Goal: Download file/media

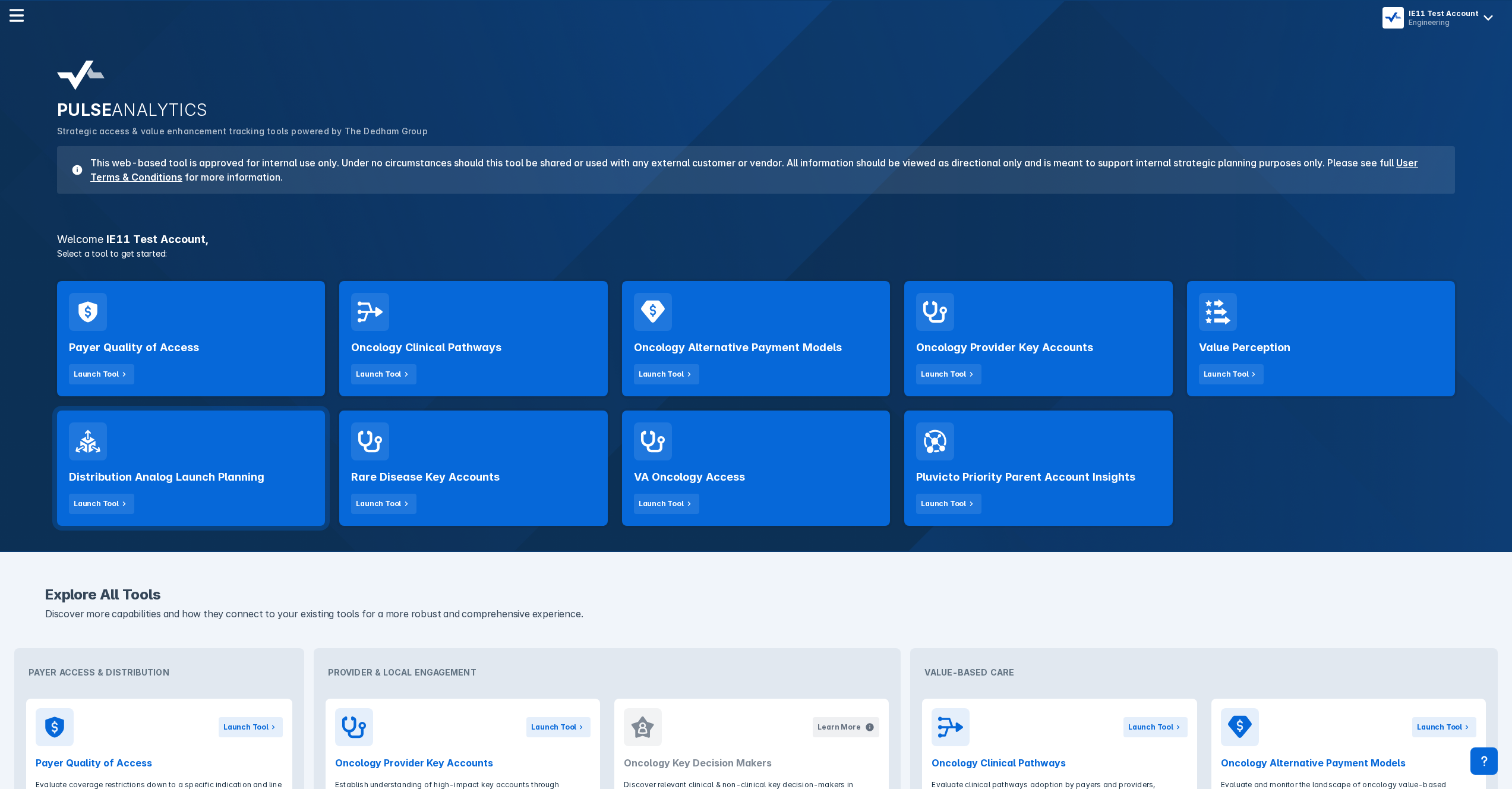
click at [297, 483] on div "Distribution Analog Launch Planning Launch Tool" at bounding box center [191, 487] width 244 height 54
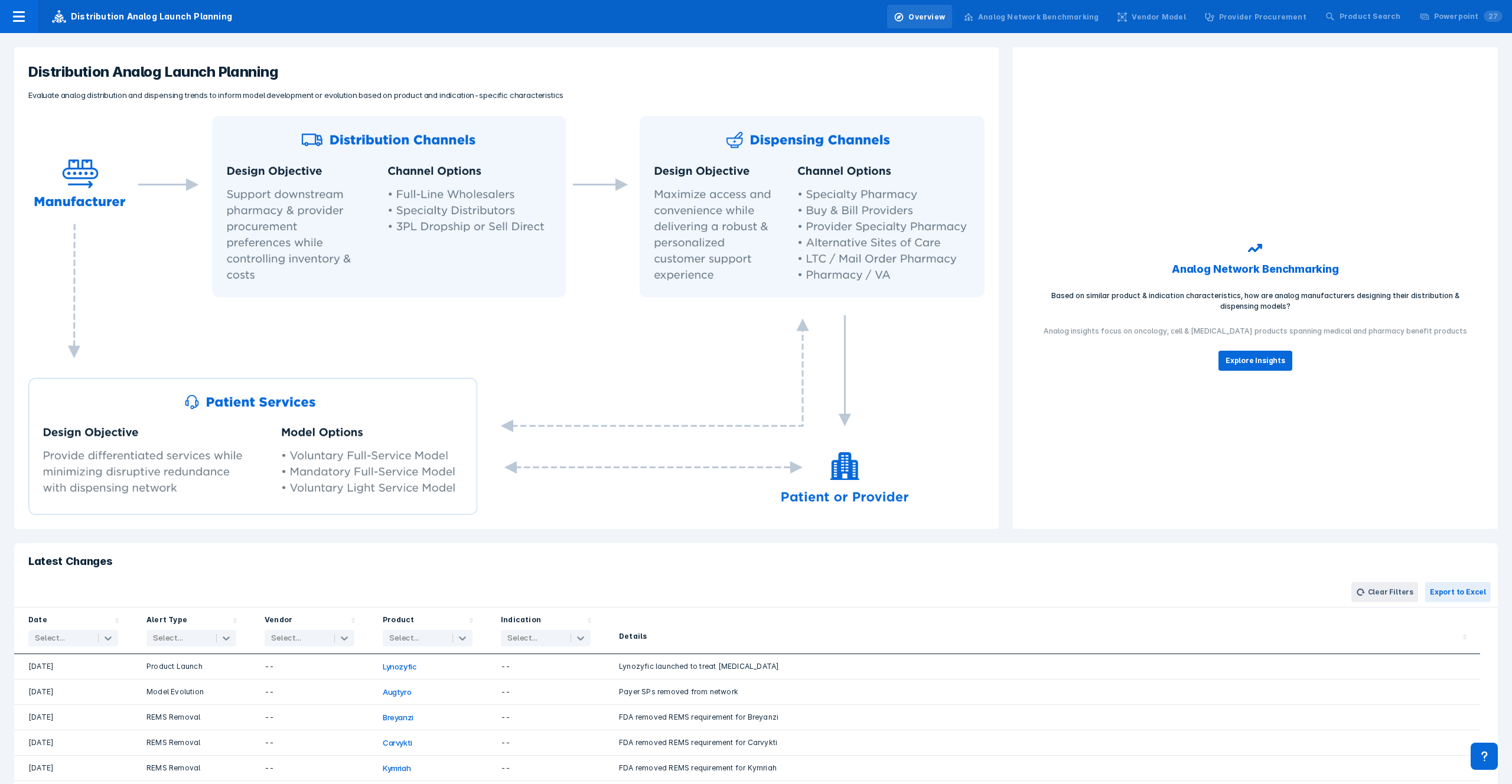
click at [1091, 21] on div "Analog Network Benchmarking" at bounding box center [1038, 17] width 121 height 11
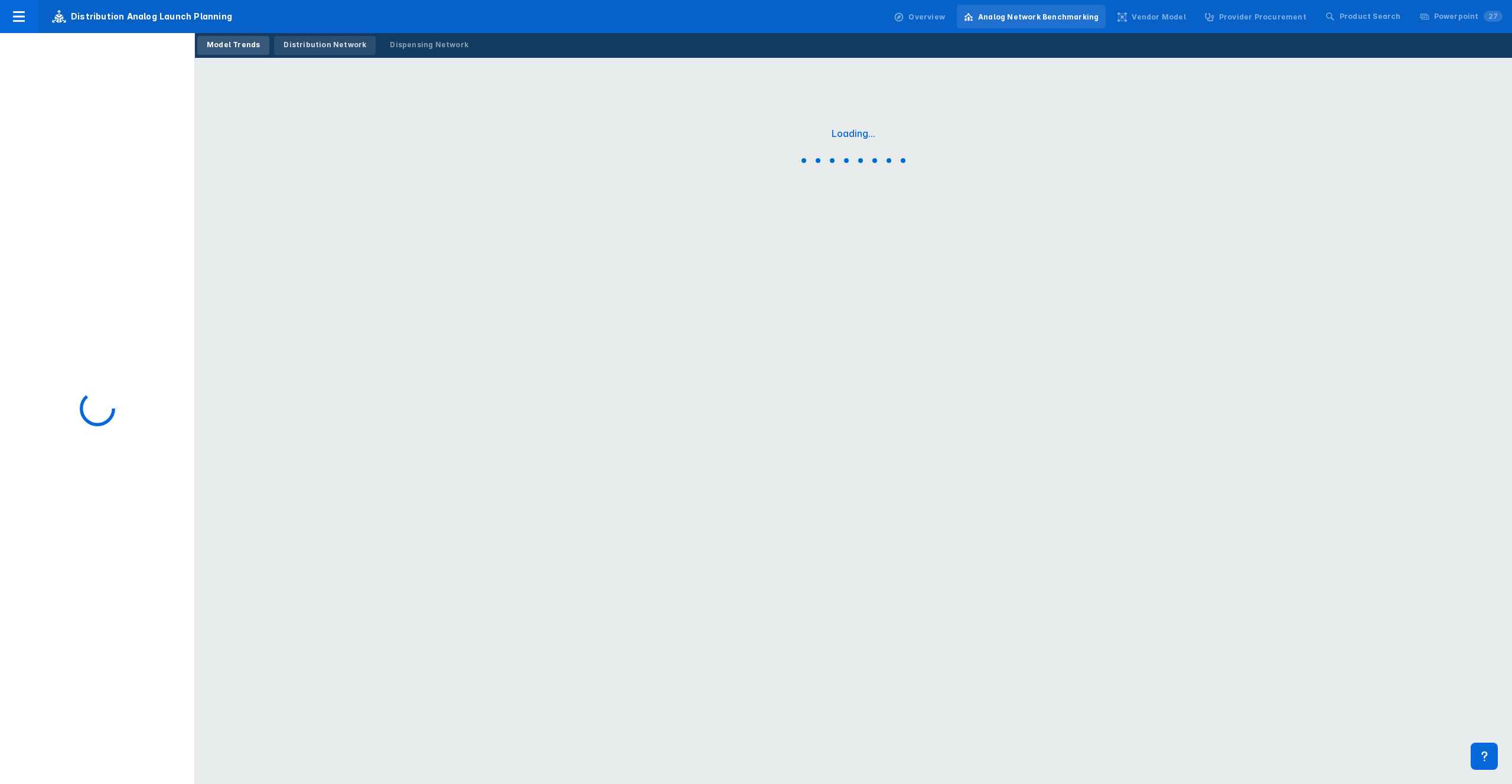
click at [301, 45] on div "Distribution Network" at bounding box center [324, 45] width 83 height 11
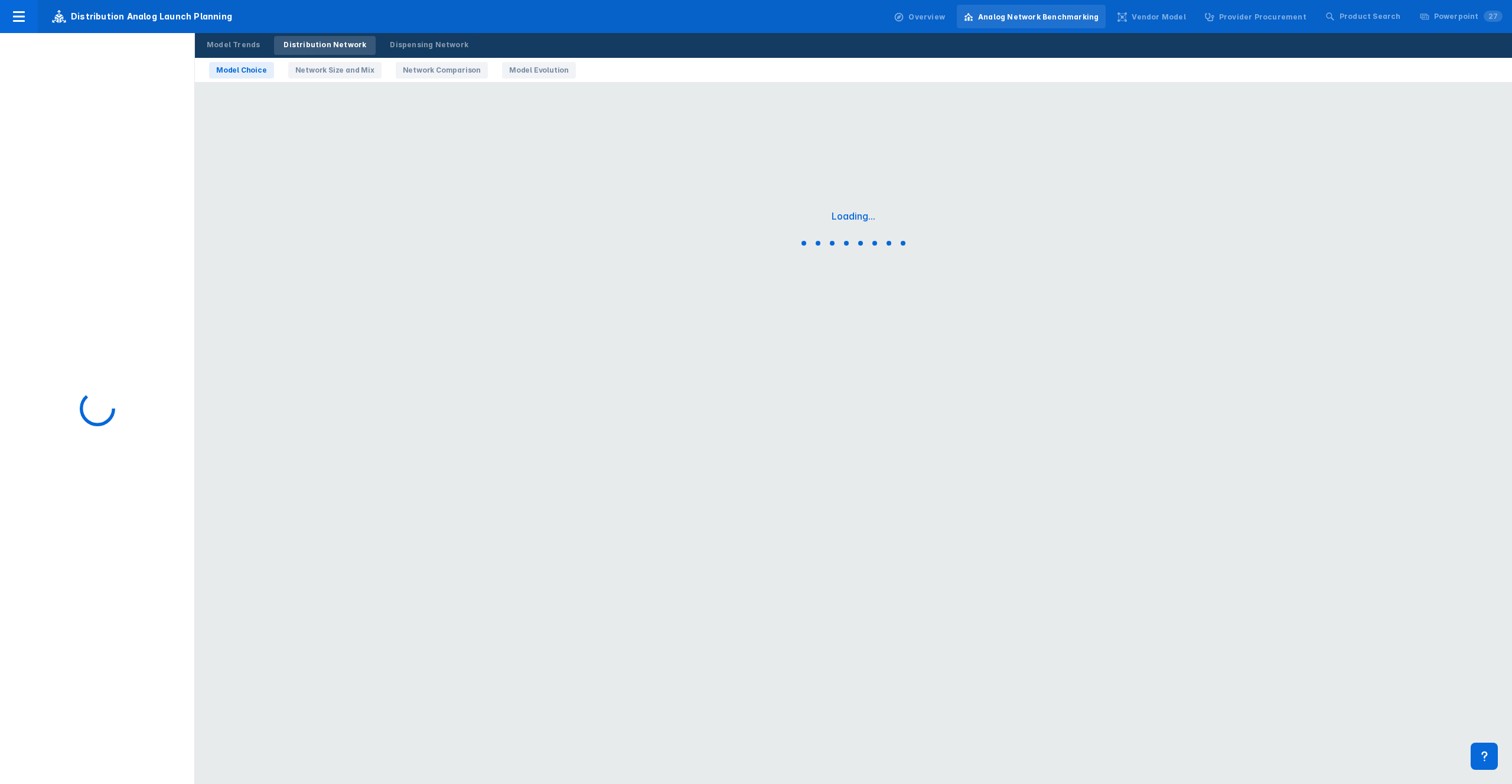
click at [310, 74] on link "Network Size and Mix" at bounding box center [335, 70] width 94 height 17
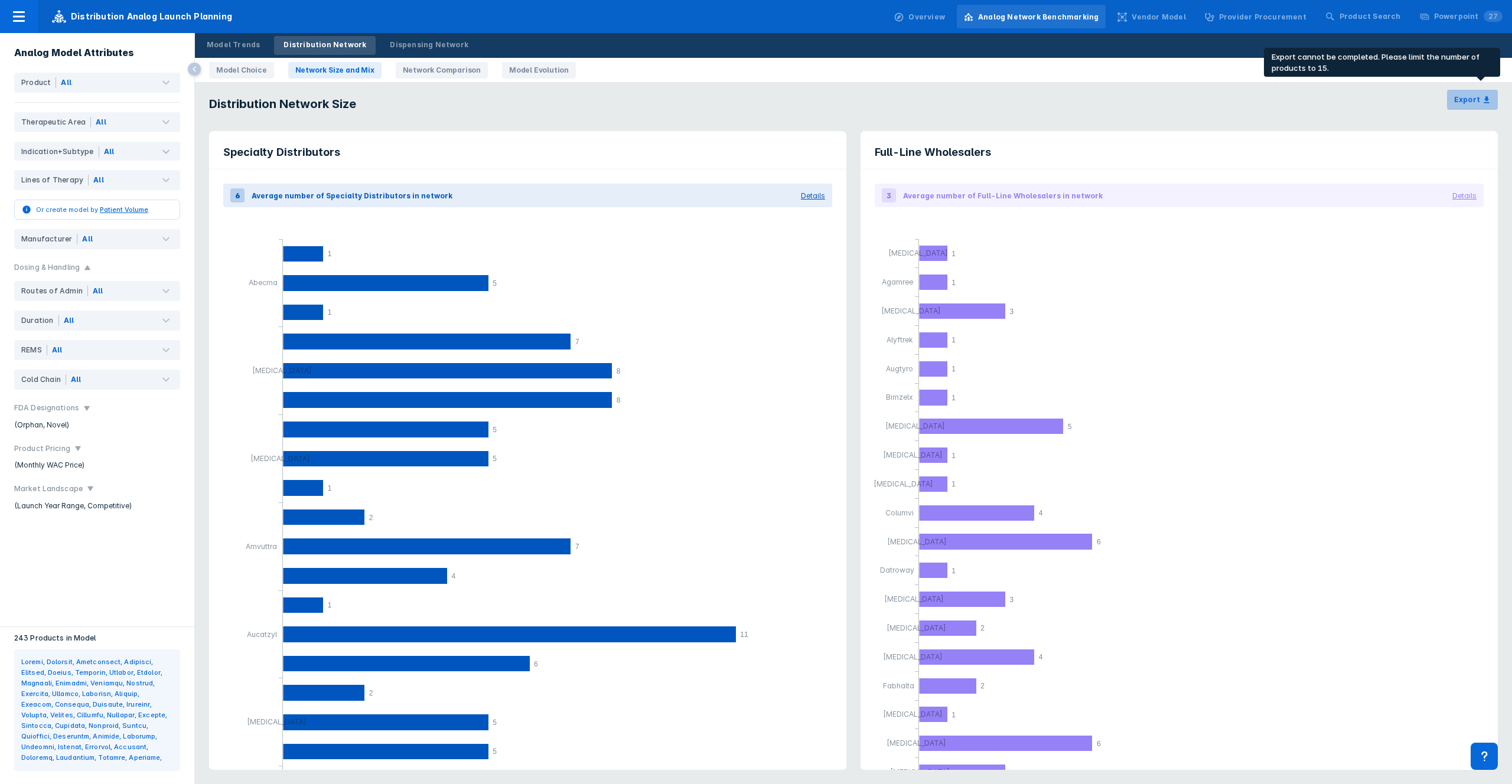
click at [1466, 107] on div "Export" at bounding box center [1472, 100] width 50 height 20
drag, startPoint x: 138, startPoint y: 77, endPoint x: 139, endPoint y: 83, distance: 6.1
click at [138, 77] on div "All" at bounding box center [118, 83] width 124 height 20
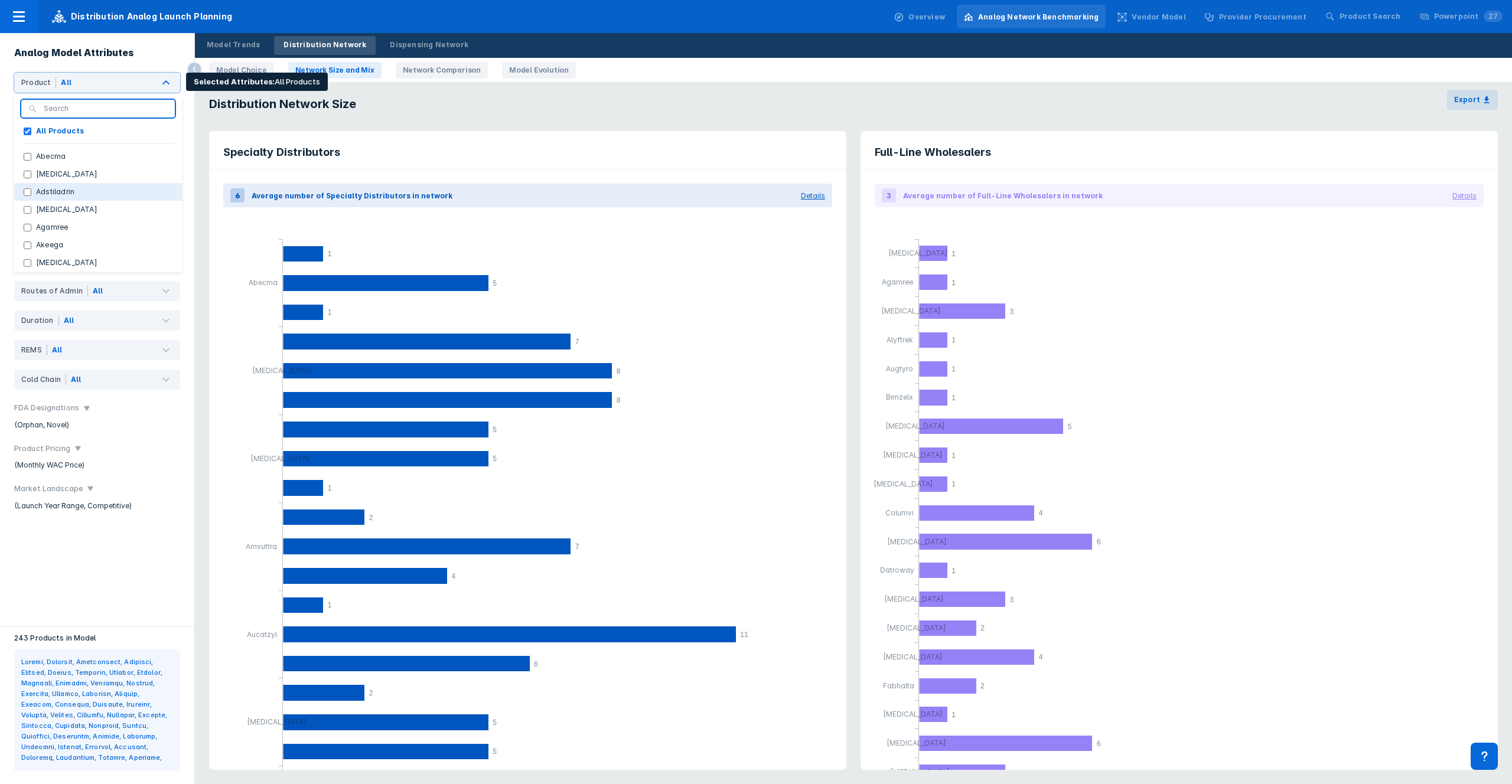
click at [76, 190] on label "Adstiladrin" at bounding box center [55, 192] width 48 height 11
click at [31, 190] on input "Adstiladrin" at bounding box center [27, 192] width 7 height 7
checkbox input "true"
checkbox Products "false"
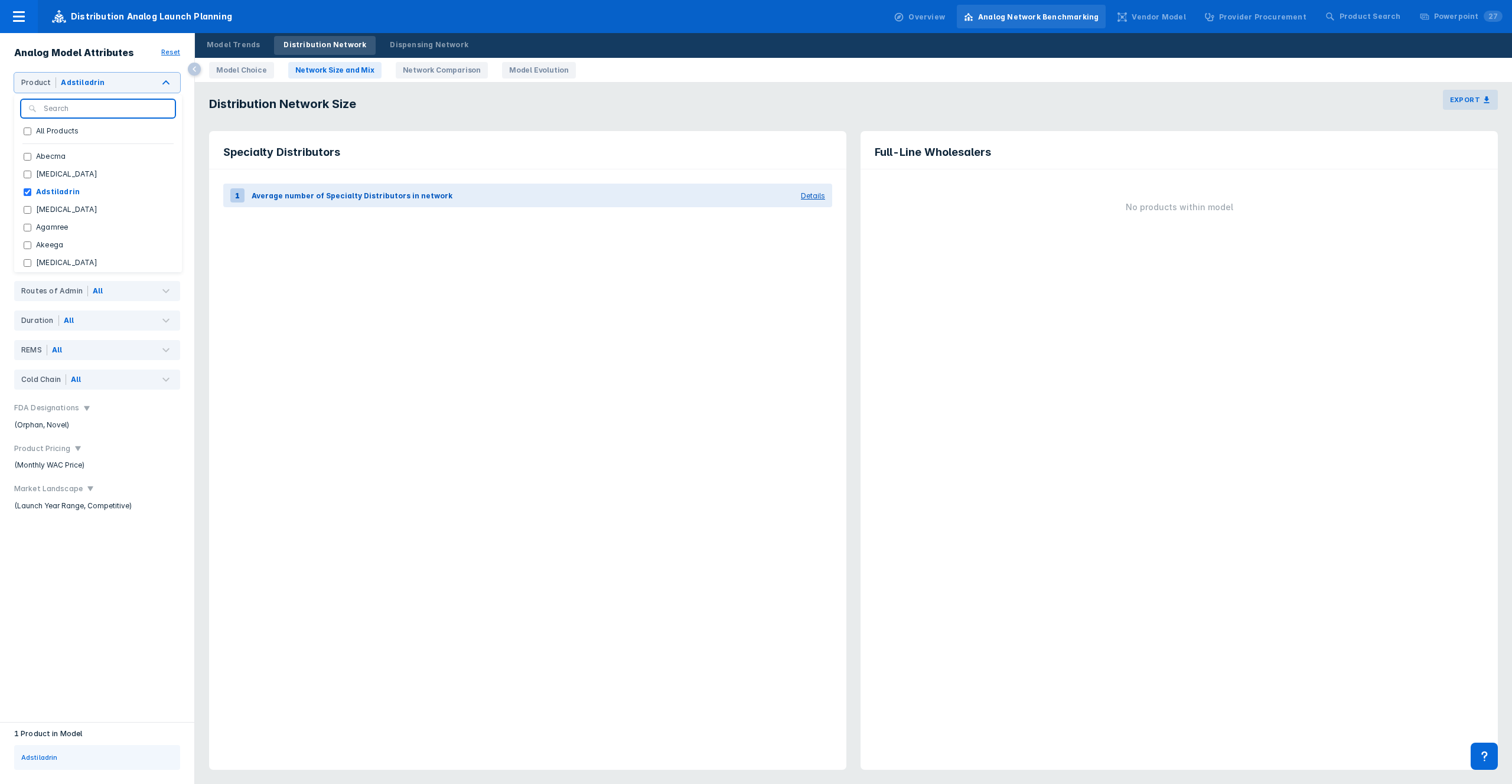
drag, startPoint x: 857, startPoint y: 98, endPoint x: 1049, endPoint y: 98, distance: 192.0
click at [857, 98] on div "Distribution Network Size Export" at bounding box center [854, 100] width 1317 height 34
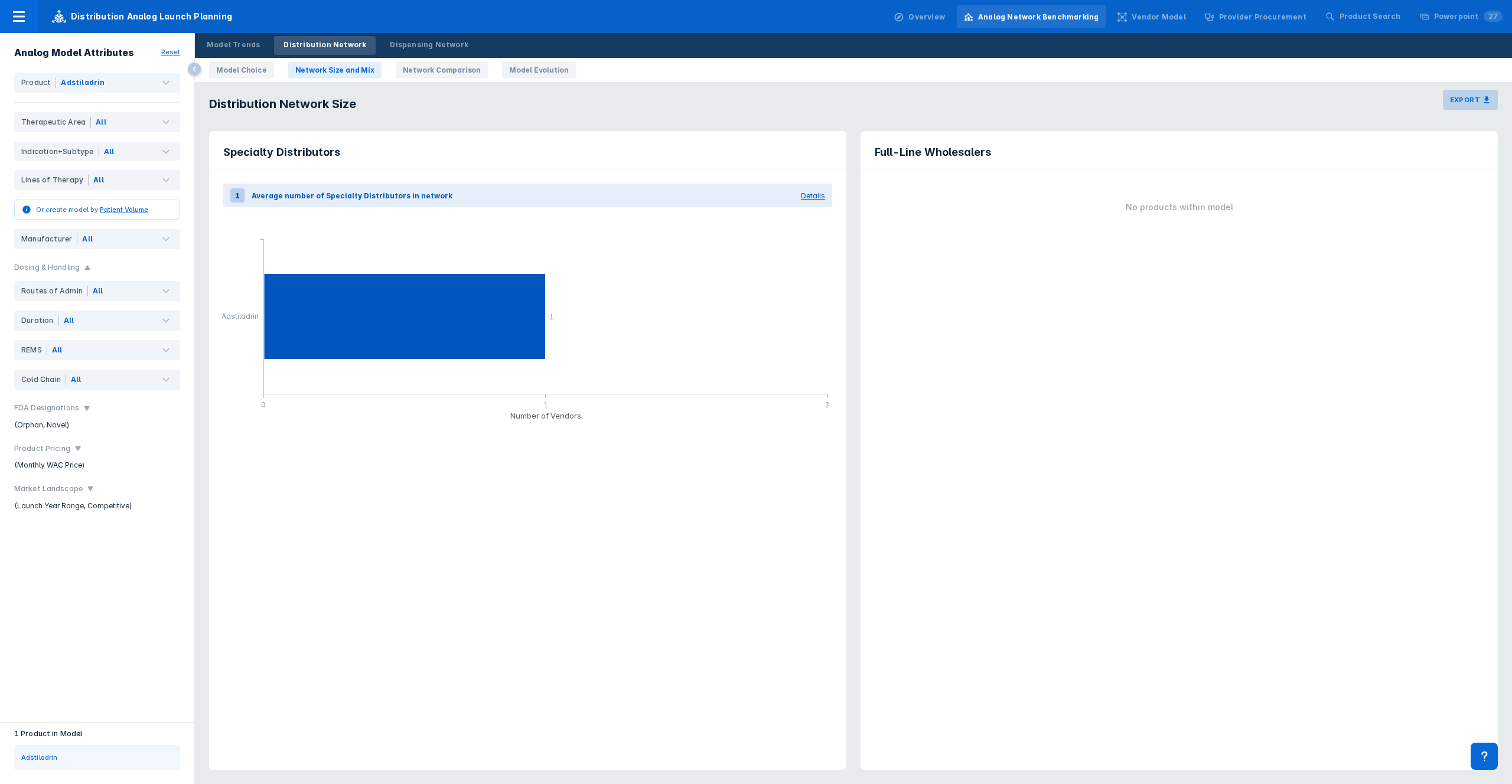
click at [1487, 93] on button "Export" at bounding box center [1470, 100] width 55 height 20
click at [675, 122] on div "Specialty Distributors 1 Average number of Specialty Distributors in network De…" at bounding box center [854, 450] width 1317 height 667
click at [108, 85] on div "Adstiladrin" at bounding box center [118, 83] width 124 height 20
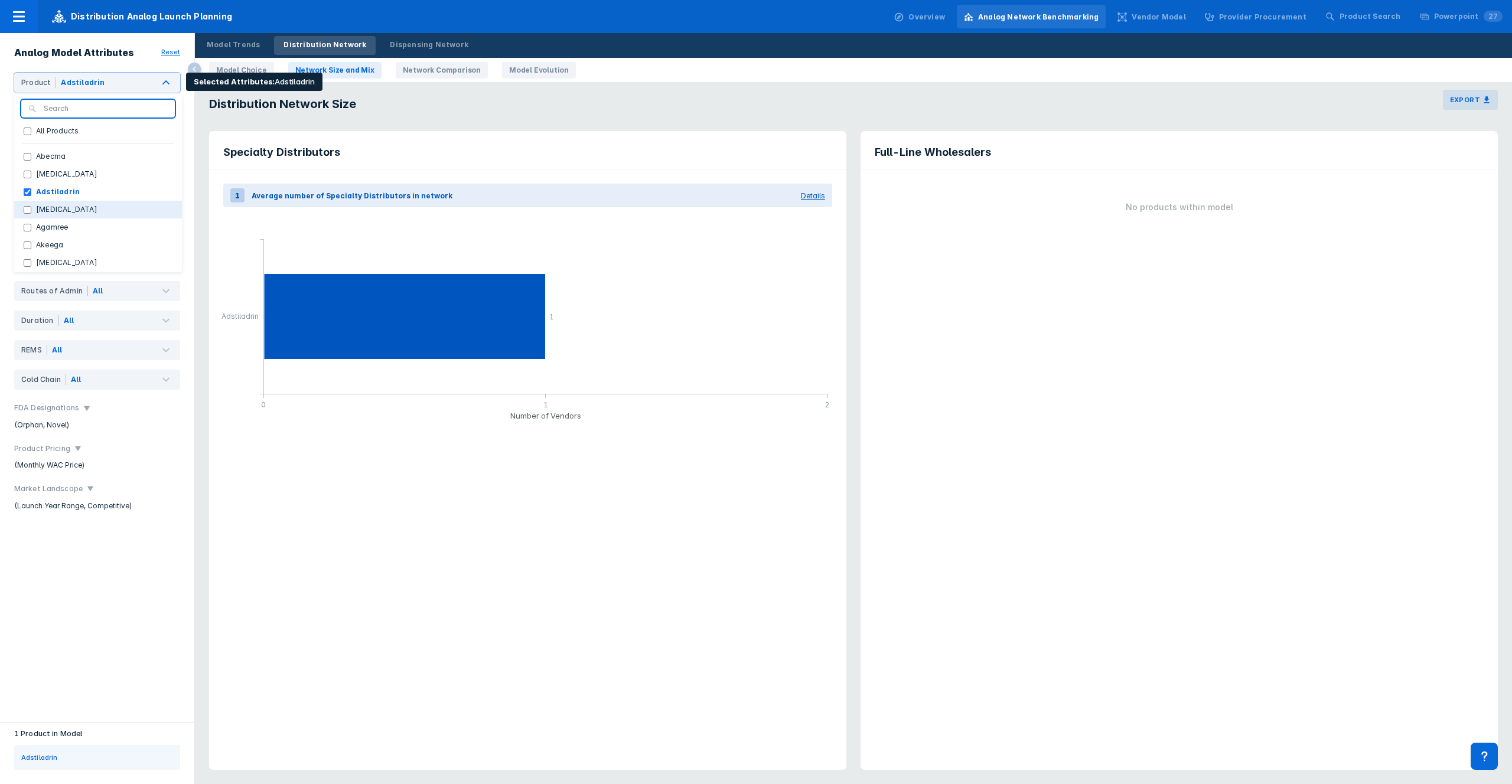
click at [72, 215] on button "[MEDICAL_DATA]" at bounding box center [98, 209] width 168 height 17
checkbox input "true"
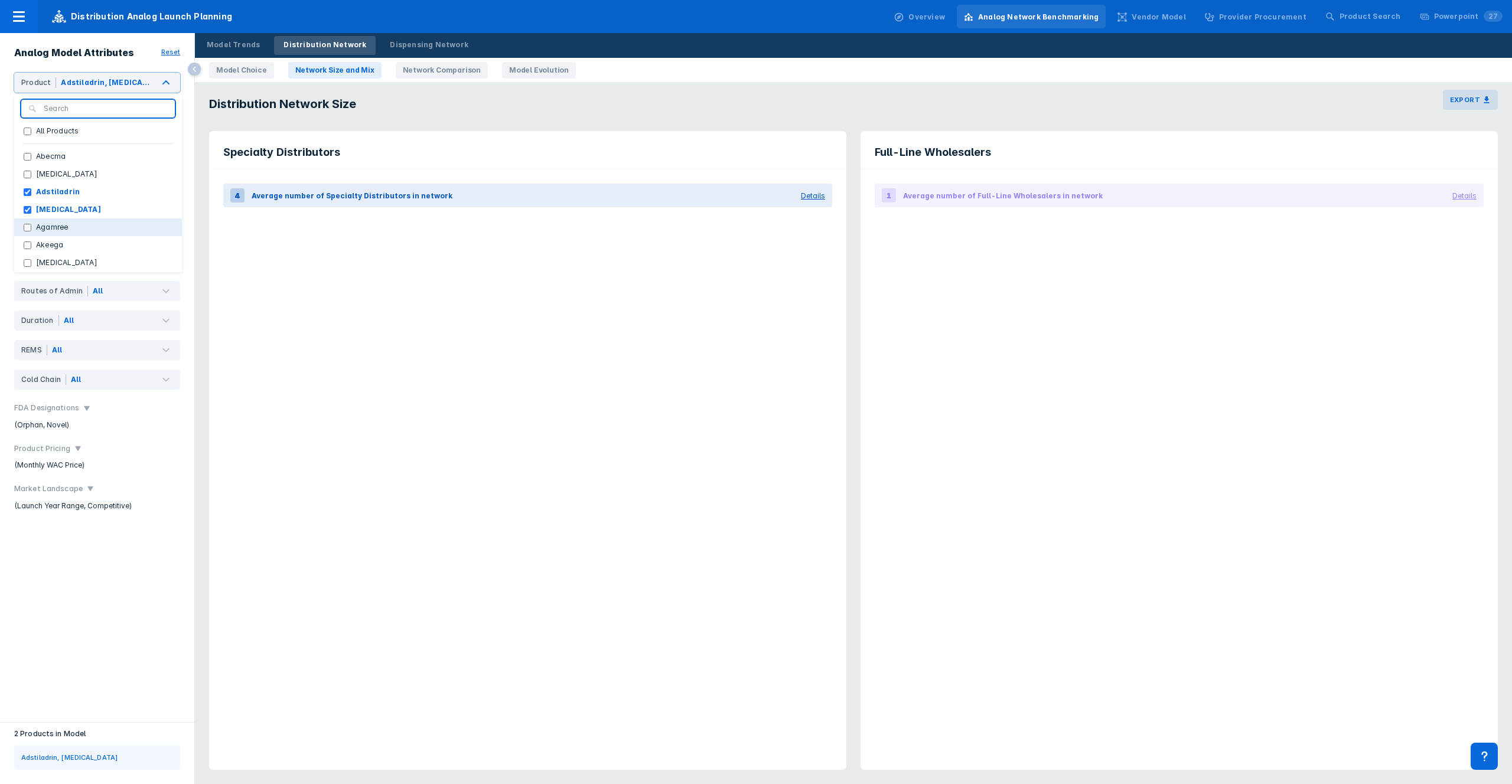
click at [68, 231] on label "Agamree" at bounding box center [51, 227] width 41 height 11
click at [31, 231] on input "Agamree" at bounding box center [27, 227] width 7 height 7
checkbox input "true"
click at [62, 252] on button "Akeega" at bounding box center [98, 245] width 168 height 17
checkbox input "true"
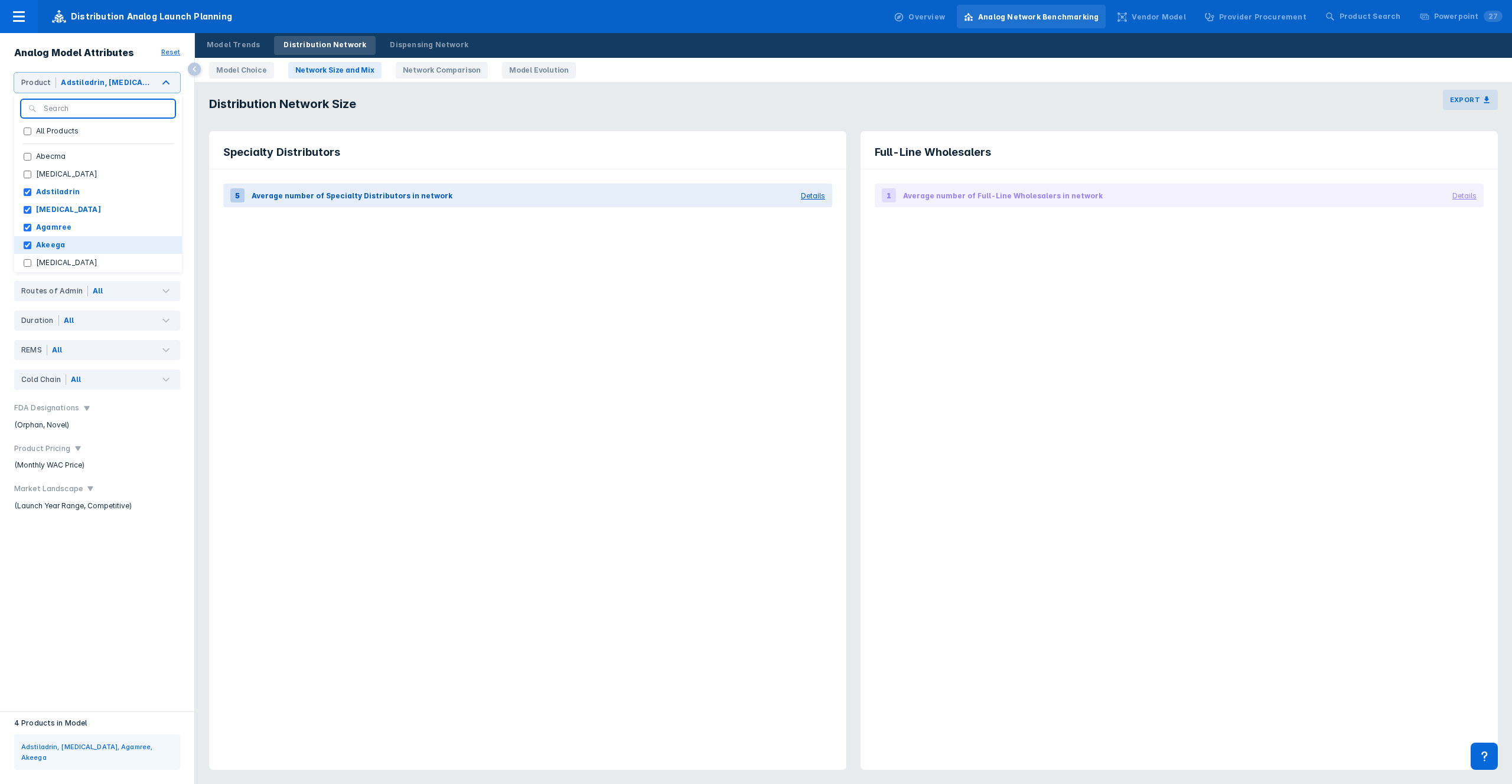
drag, startPoint x: 60, startPoint y: 263, endPoint x: 63, endPoint y: 252, distance: 11.4
click at [60, 263] on label "[MEDICAL_DATA]" at bounding box center [66, 263] width 71 height 11
click at [31, 263] on input "[MEDICAL_DATA]" at bounding box center [27, 262] width 7 height 7
checkbox input "true"
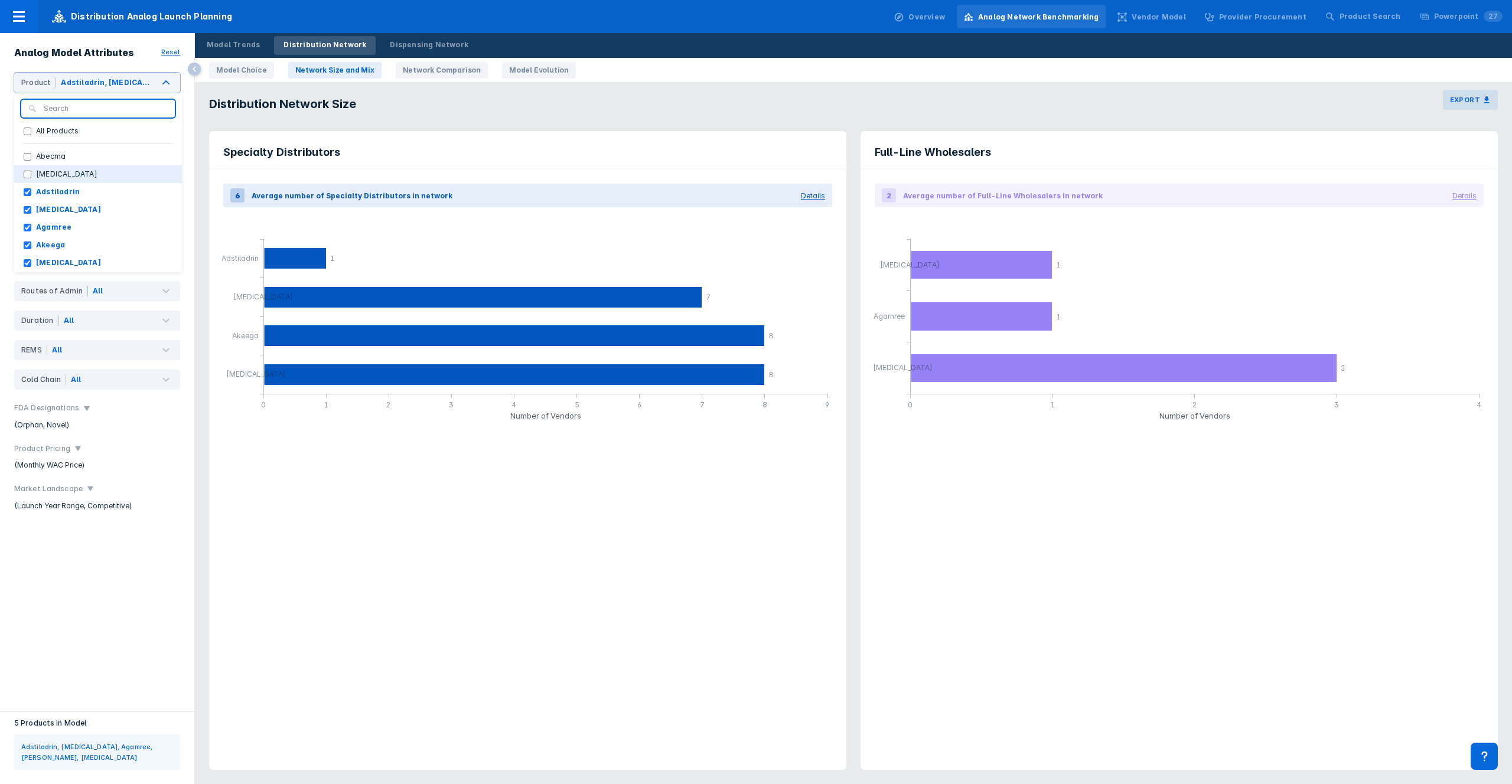
click at [83, 177] on button "[MEDICAL_DATA]" at bounding box center [98, 174] width 168 height 17
checkbox input "true"
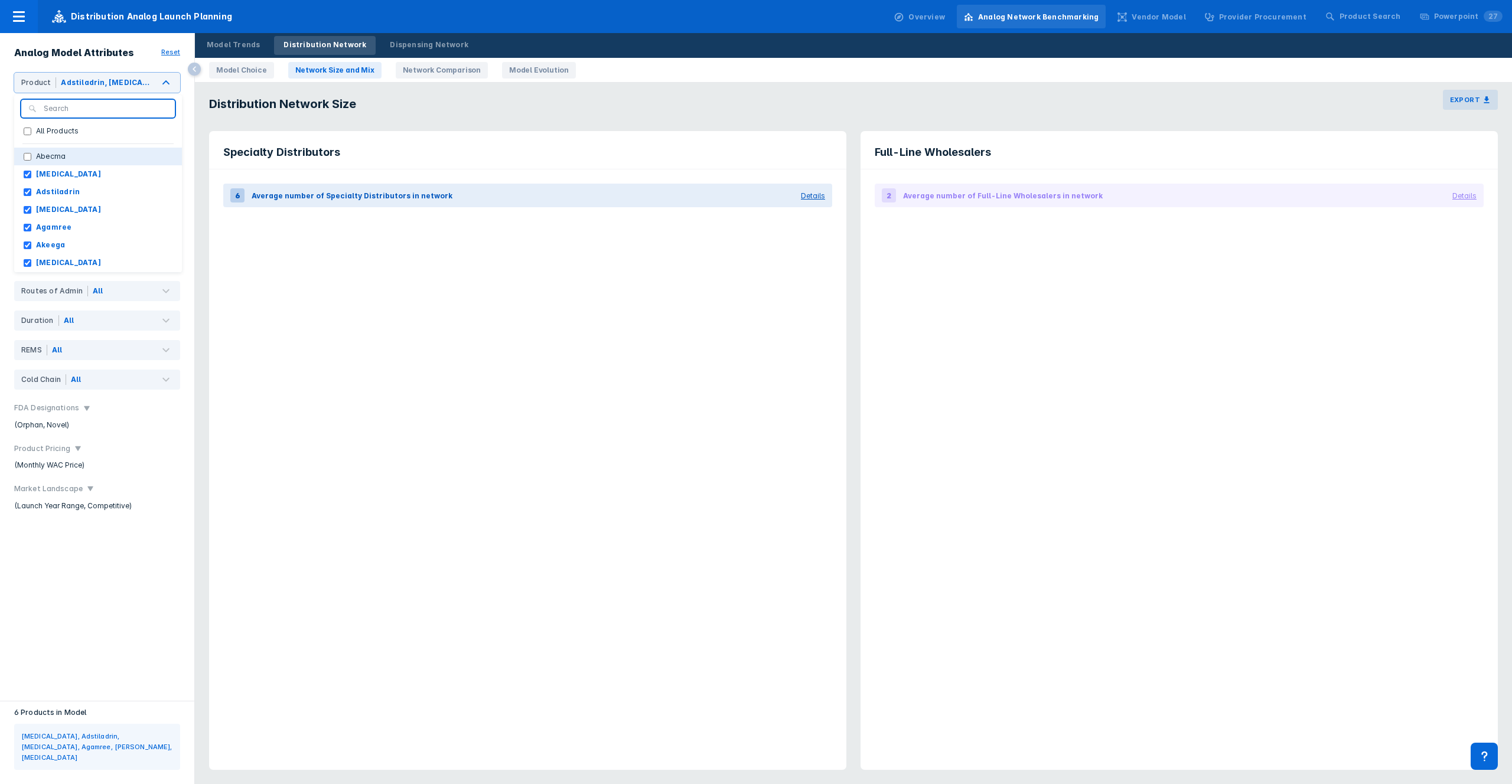
click at [85, 155] on button "Abecma" at bounding box center [98, 156] width 168 height 17
checkbox input "true"
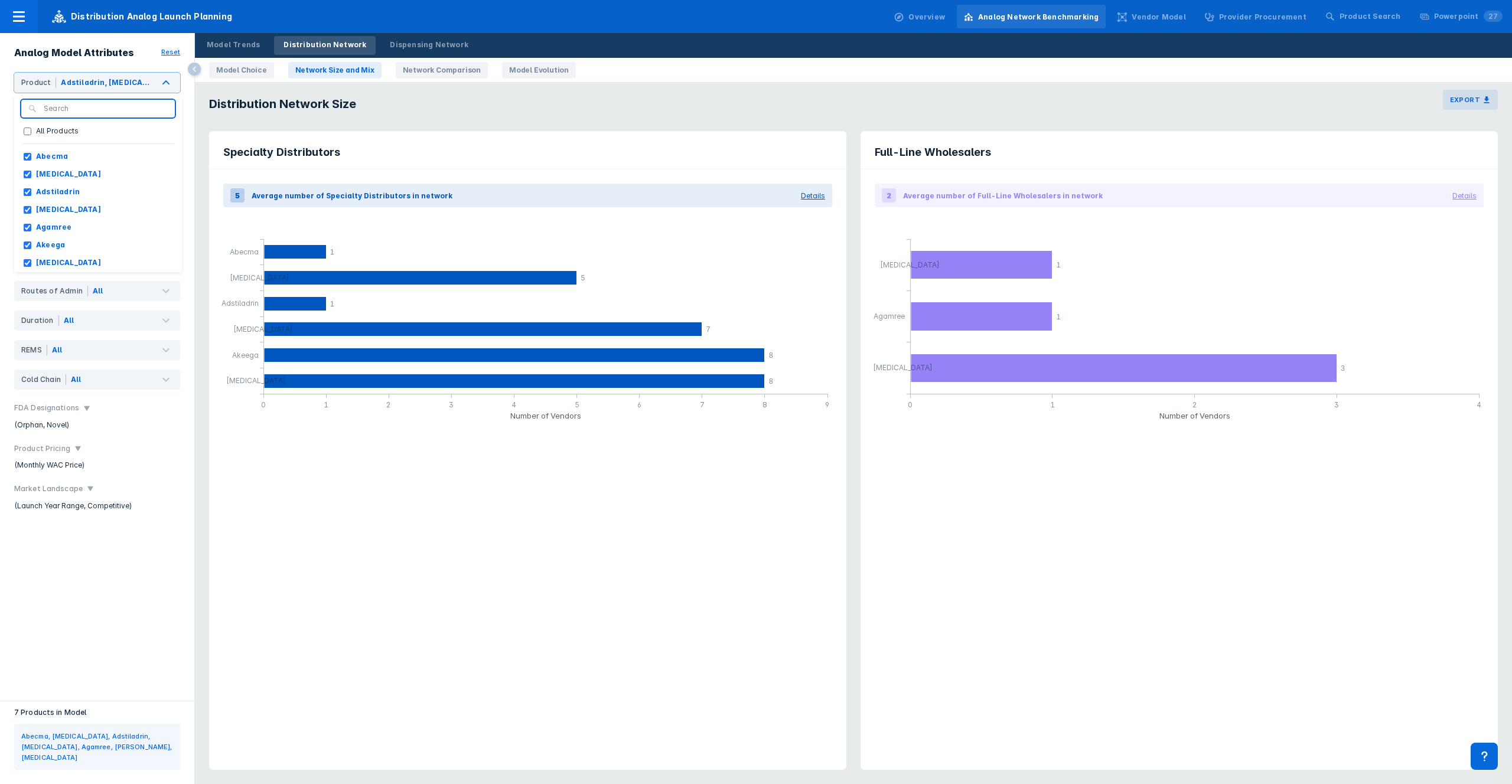
drag, startPoint x: 948, startPoint y: 106, endPoint x: 1009, endPoint y: 104, distance: 61.0
click at [948, 105] on div "Distribution Network Size Export" at bounding box center [854, 100] width 1317 height 34
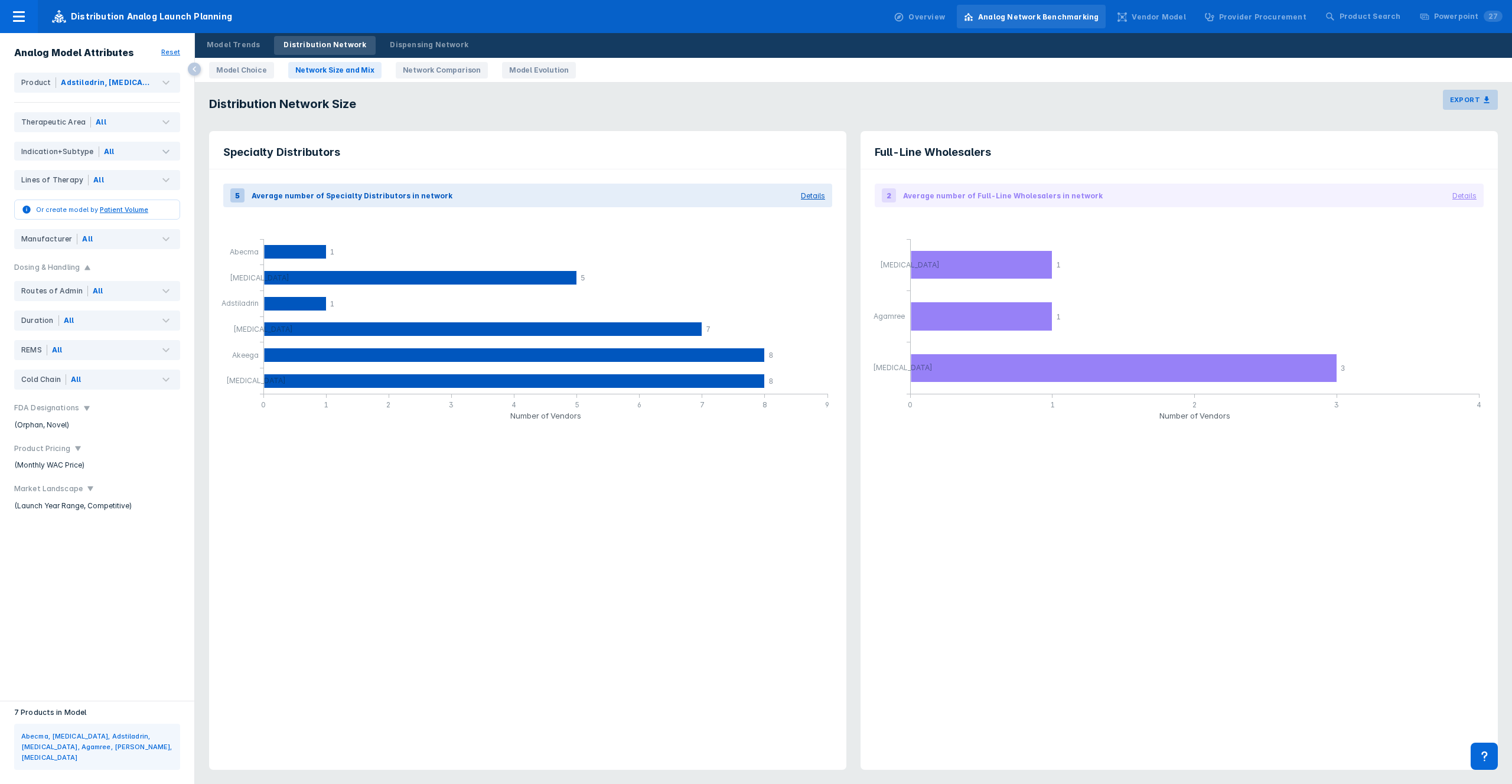
click at [1464, 99] on h3 "Export" at bounding box center [1465, 100] width 30 height 8
click at [1387, 143] on div "Export PowerPoint Slide" at bounding box center [1421, 149] width 122 height 13
